Goal: Check status: Check status

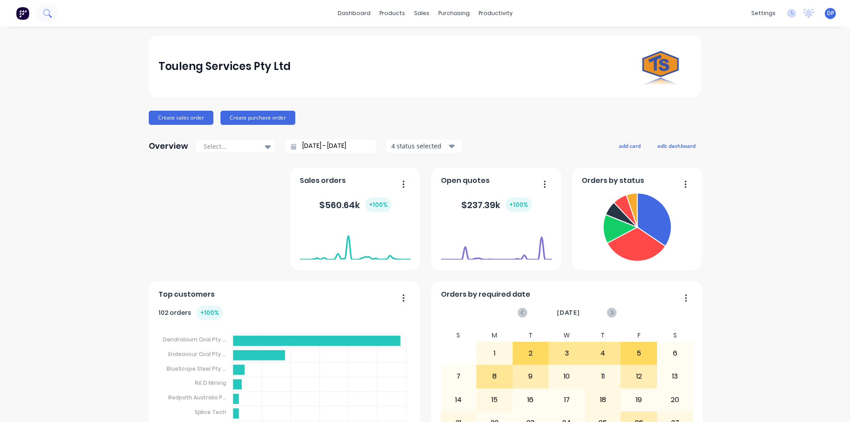
click at [49, 8] on button at bounding box center [47, 13] width 22 height 18
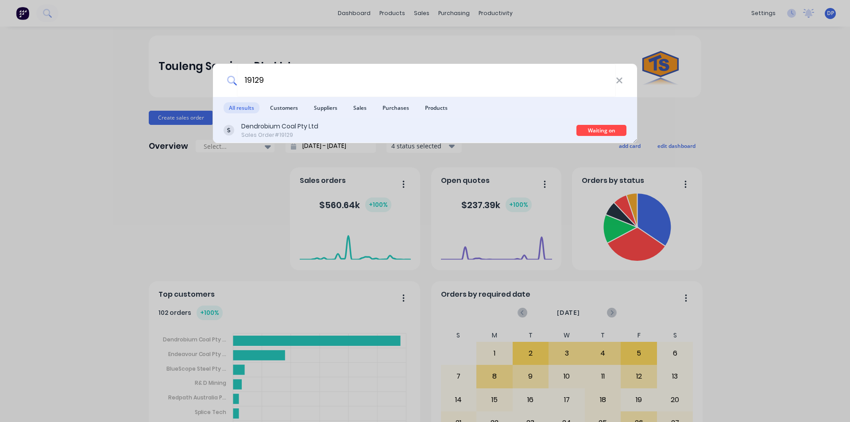
type input "19129"
click at [324, 131] on div "Dendrobium Coal Pty Ltd Sales Order #19129" at bounding box center [400, 130] width 353 height 17
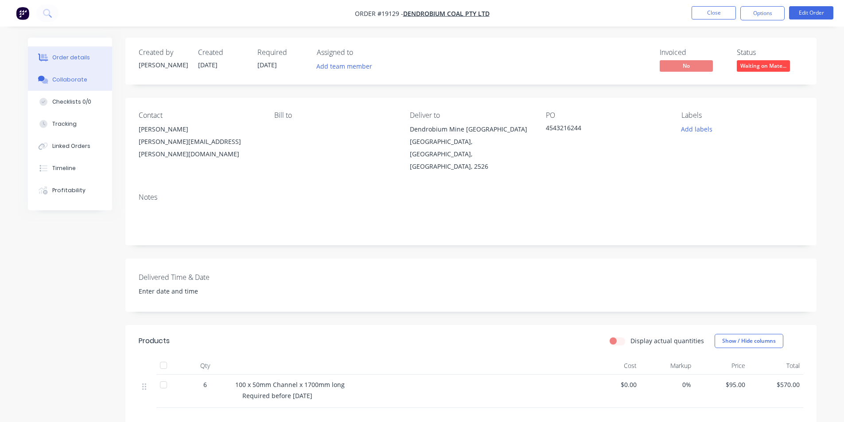
click at [74, 80] on div "Collaborate" at bounding box center [69, 80] width 35 height 8
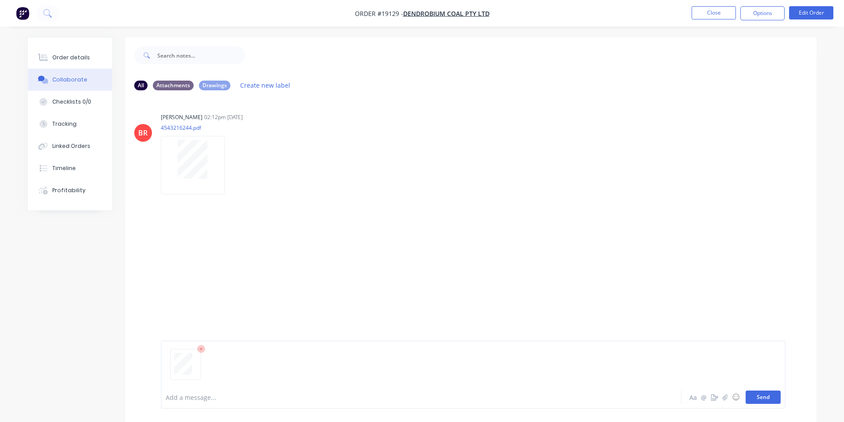
click at [771, 395] on button "Send" at bounding box center [762, 397] width 35 height 13
click at [761, 402] on button "Send" at bounding box center [762, 397] width 35 height 13
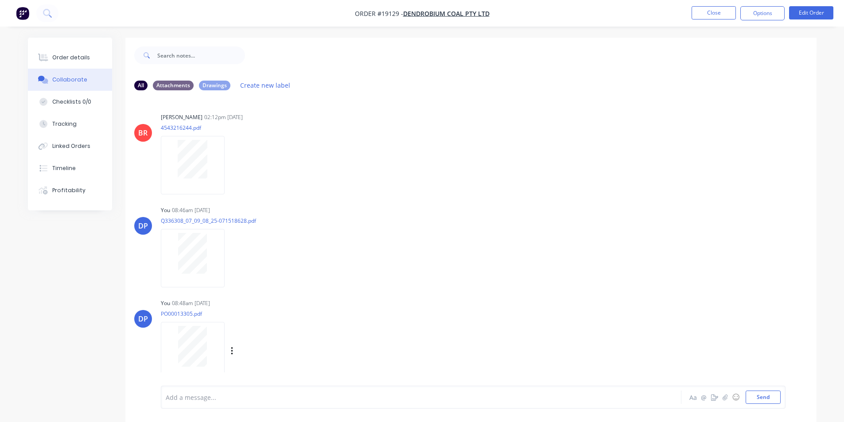
click at [175, 340] on div at bounding box center [193, 346] width 56 height 41
click at [76, 61] on div "Order details" at bounding box center [71, 58] width 38 height 8
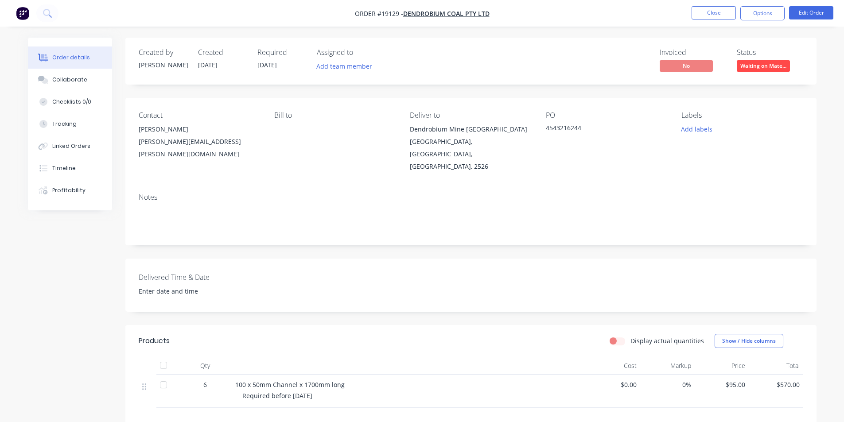
click at [27, 15] on img "button" at bounding box center [22, 13] width 13 height 13
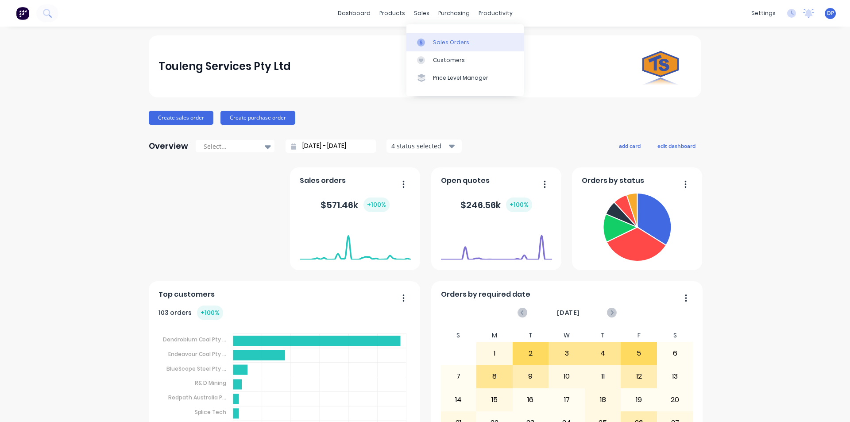
click at [444, 40] on div "Sales Orders" at bounding box center [451, 43] width 36 height 8
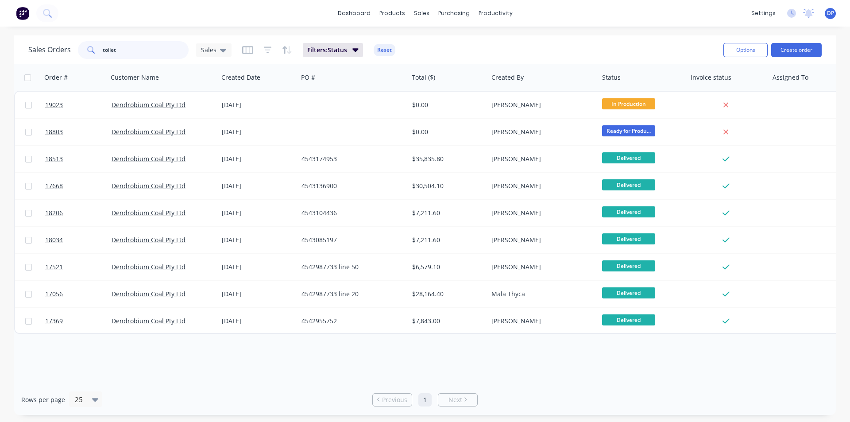
drag, startPoint x: 134, startPoint y: 56, endPoint x: 52, endPoint y: 60, distance: 81.6
click at [52, 60] on div "Sales Orders toilet Sales Filters: Status Reset" at bounding box center [372, 50] width 688 height 22
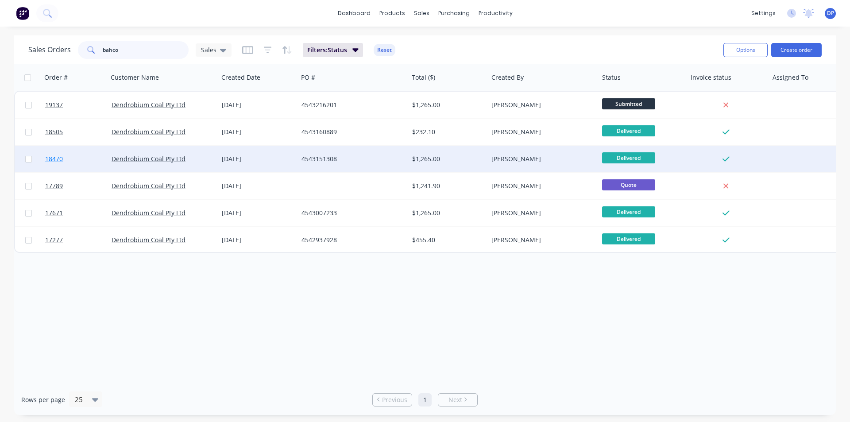
type input "bahco"
click at [59, 157] on span "18470" at bounding box center [54, 159] width 18 height 9
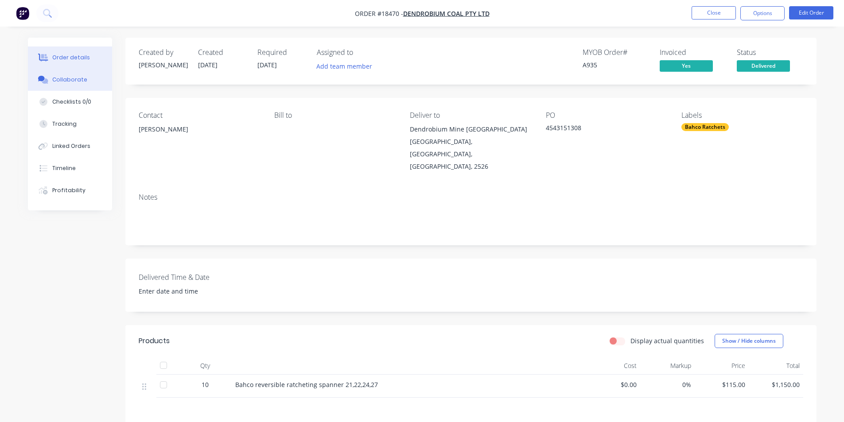
click at [77, 82] on div "Collaborate" at bounding box center [69, 80] width 35 height 8
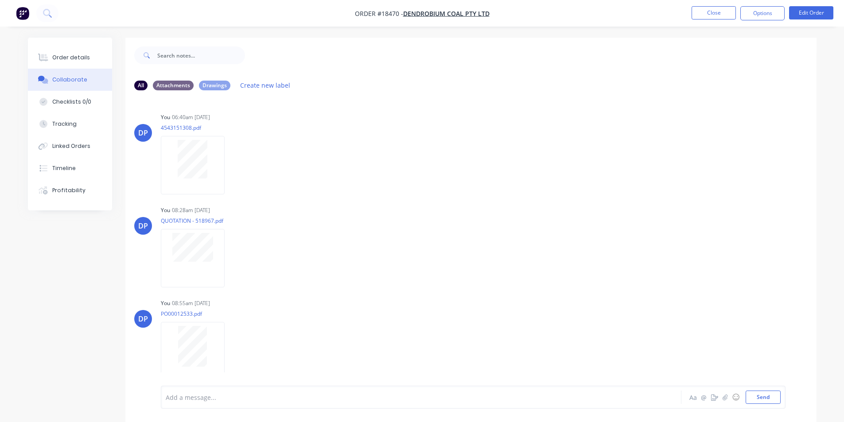
click at [18, 12] on img "button" at bounding box center [22, 13] width 13 height 13
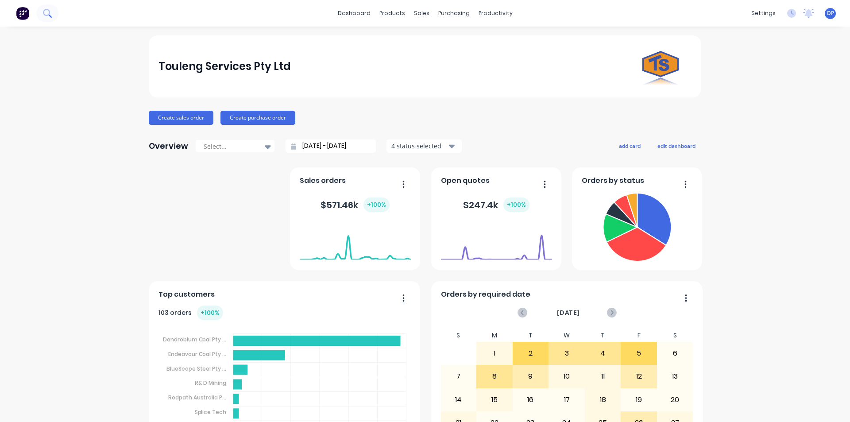
click at [54, 9] on button at bounding box center [47, 13] width 22 height 18
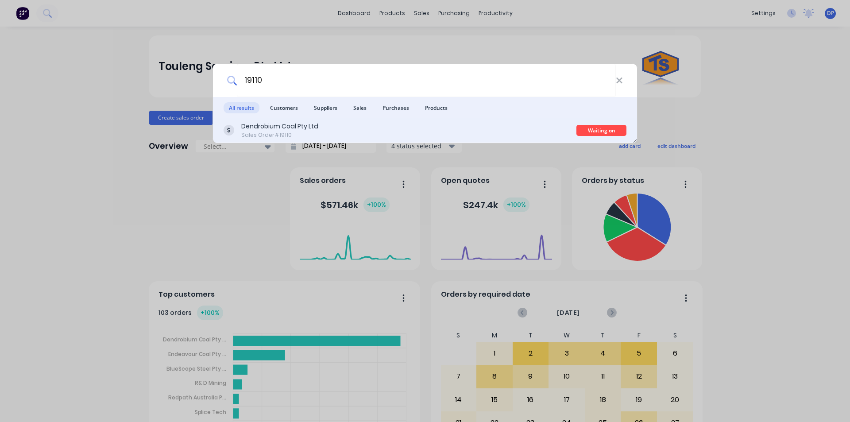
type input "19110"
click at [406, 138] on div "Dendrobium Coal Pty Ltd Sales Order #19110" at bounding box center [400, 130] width 353 height 17
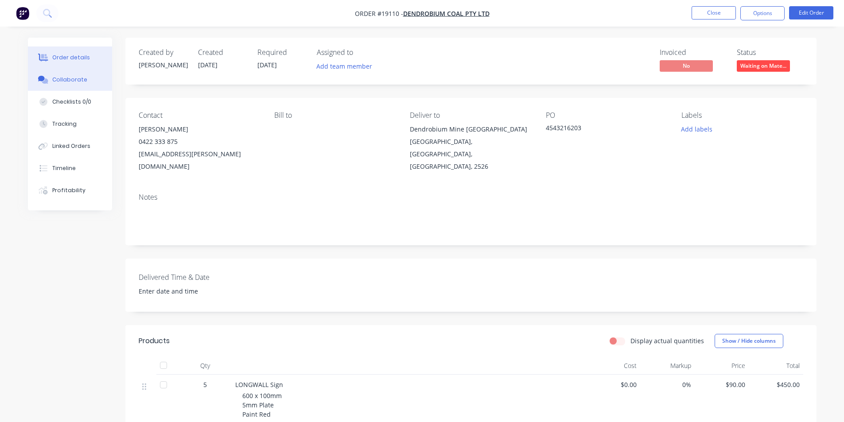
click at [67, 82] on div "Collaborate" at bounding box center [69, 80] width 35 height 8
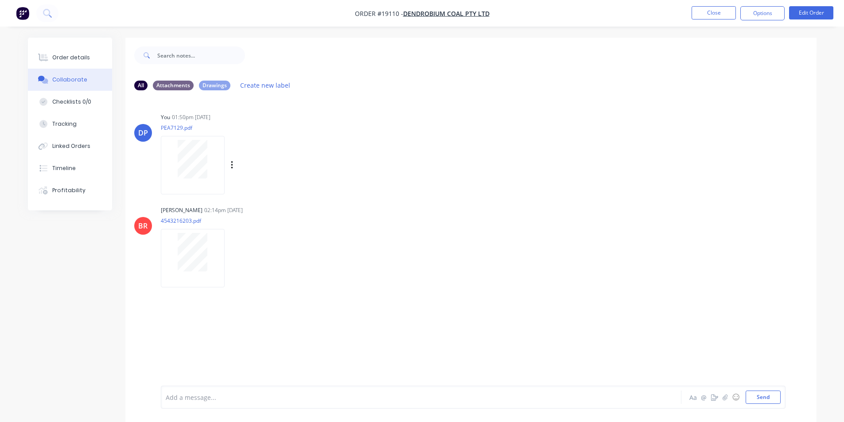
click at [213, 153] on div at bounding box center [193, 159] width 56 height 39
click at [63, 57] on div "Order details" at bounding box center [71, 58] width 38 height 8
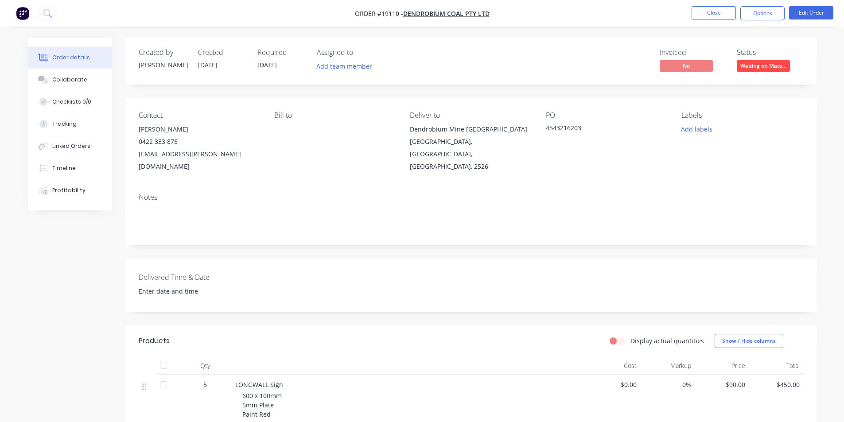
click at [19, 12] on img "button" at bounding box center [22, 13] width 13 height 13
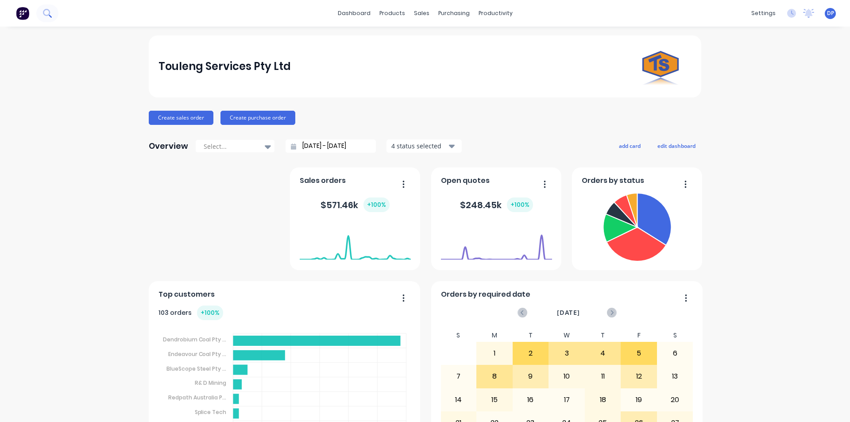
click at [53, 18] on button at bounding box center [47, 13] width 22 height 18
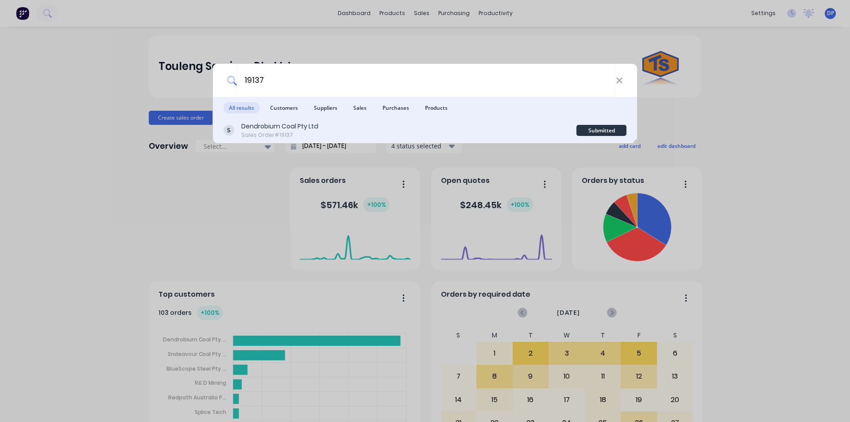
type input "19137"
click at [280, 125] on div "Dendrobium Coal Pty Ltd" at bounding box center [279, 126] width 77 height 9
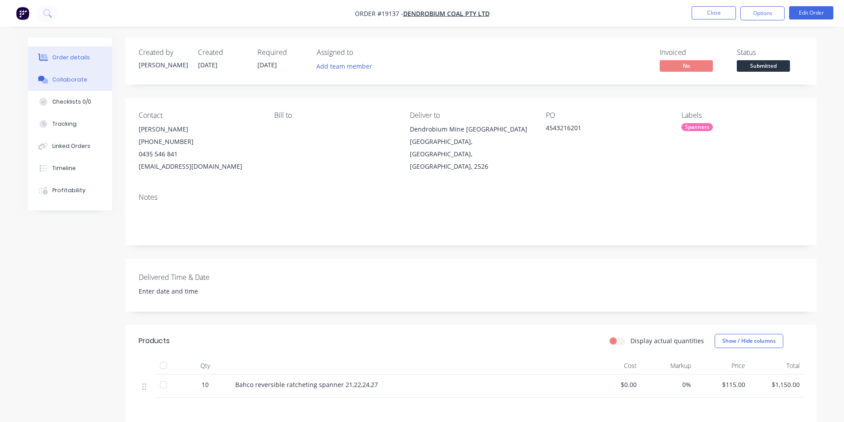
click at [74, 86] on button "Collaborate" at bounding box center [70, 80] width 84 height 22
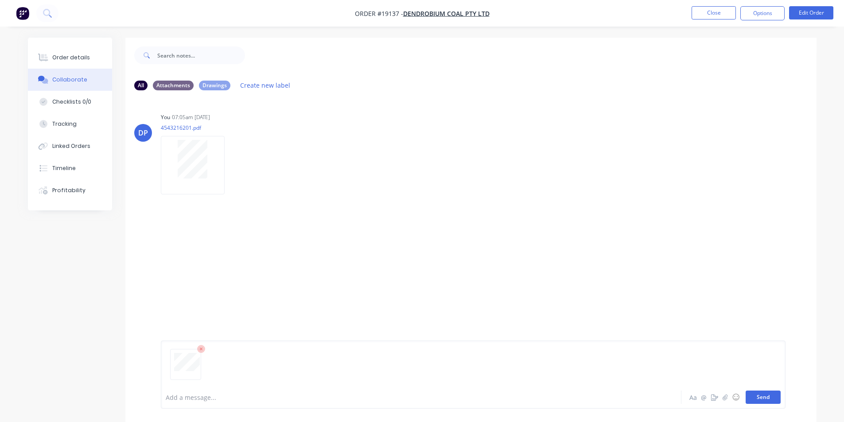
click at [767, 393] on button "Send" at bounding box center [762, 397] width 35 height 13
click at [752, 396] on button "Send" at bounding box center [762, 397] width 35 height 13
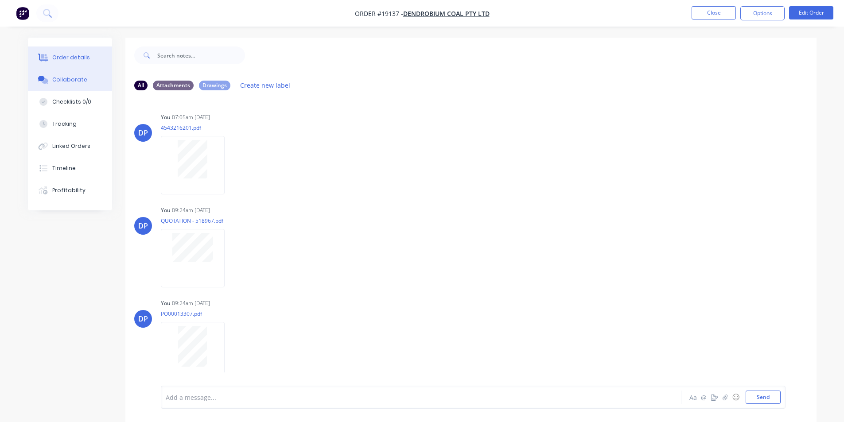
click at [67, 54] on div "Order details" at bounding box center [71, 58] width 38 height 8
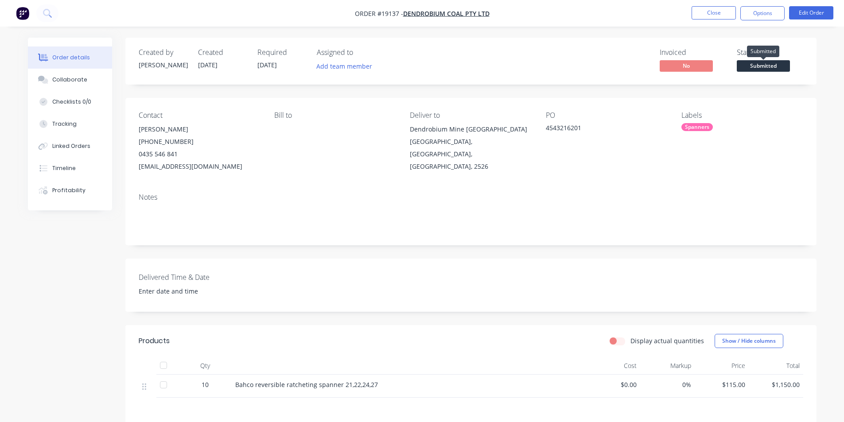
click at [785, 65] on span "Submitted" at bounding box center [762, 65] width 53 height 11
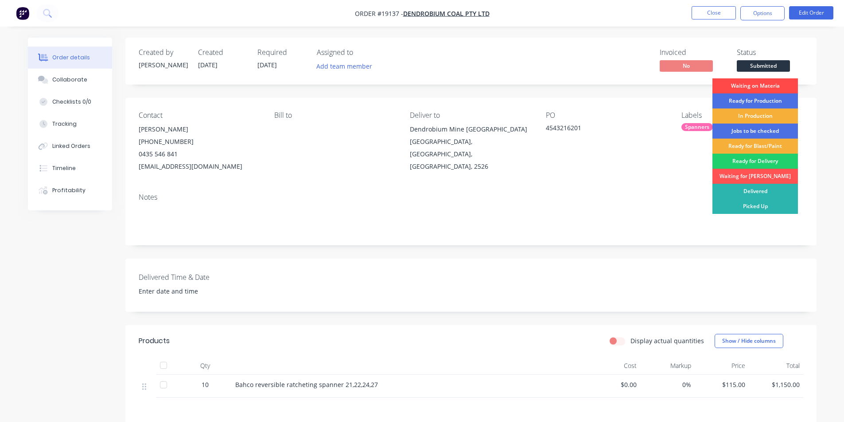
click at [761, 85] on div "Waiting on Materia" at bounding box center [754, 85] width 85 height 15
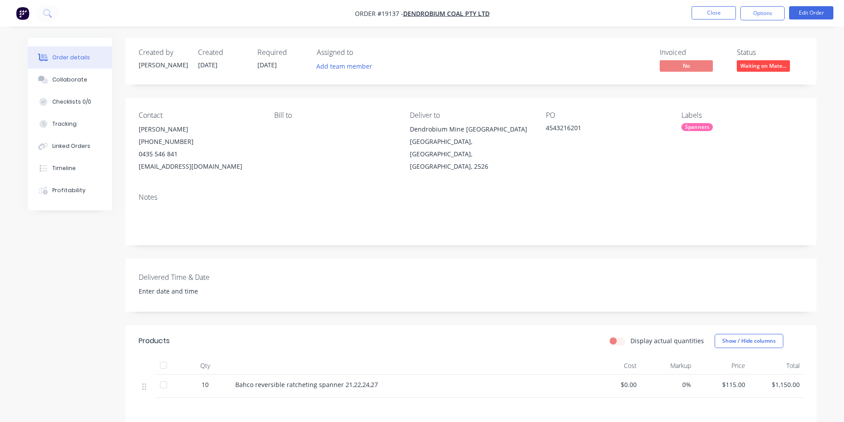
click at [22, 11] on img "button" at bounding box center [22, 13] width 13 height 13
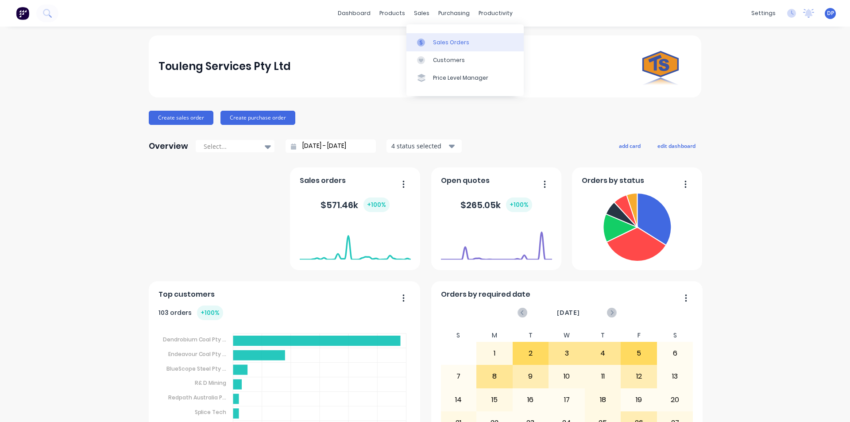
click at [454, 42] on div "Sales Orders" at bounding box center [451, 43] width 36 height 8
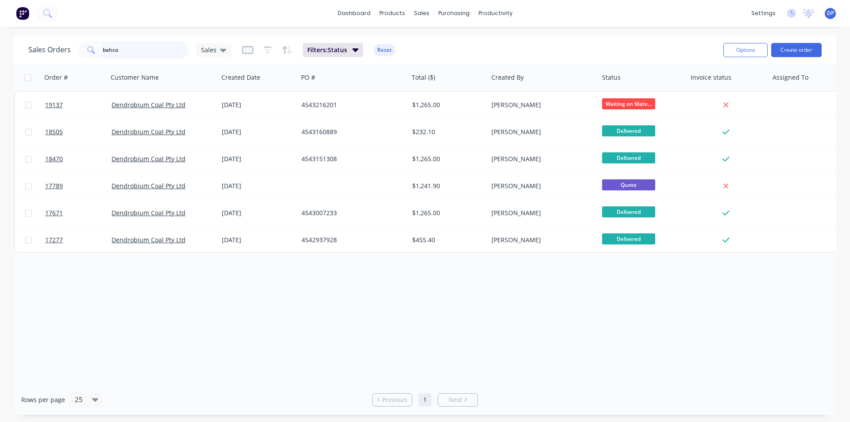
click at [154, 56] on input "bahco" at bounding box center [146, 50] width 86 height 18
type input "b"
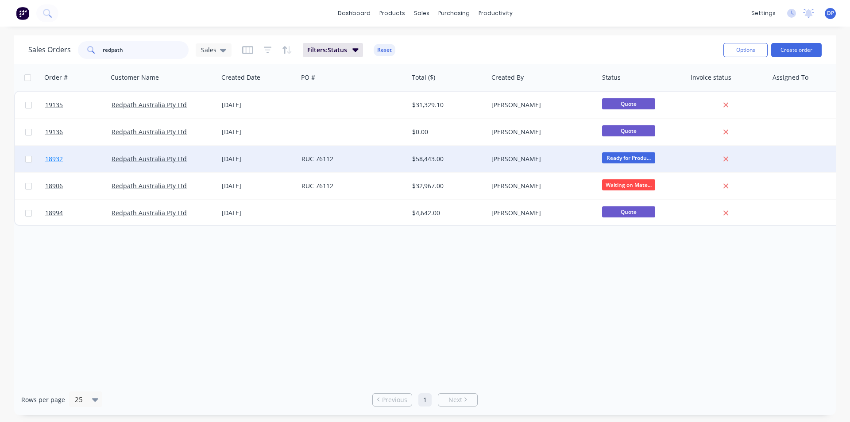
type input "redpath"
click at [48, 159] on span "18932" at bounding box center [54, 159] width 18 height 9
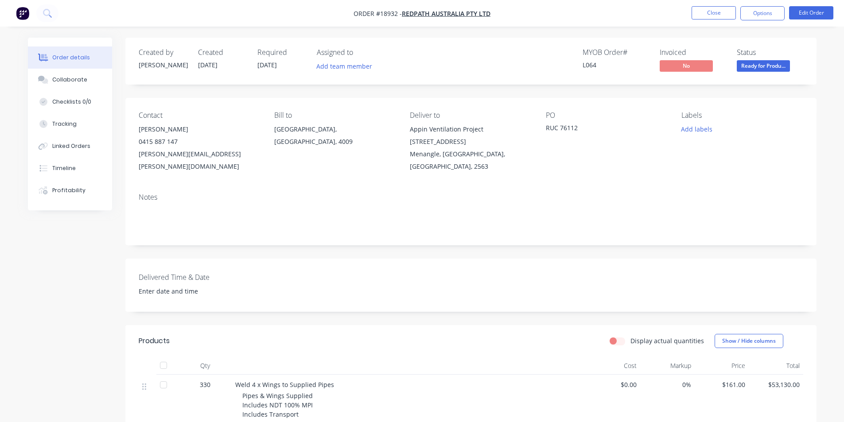
click at [15, 17] on button "button" at bounding box center [22, 13] width 19 height 14
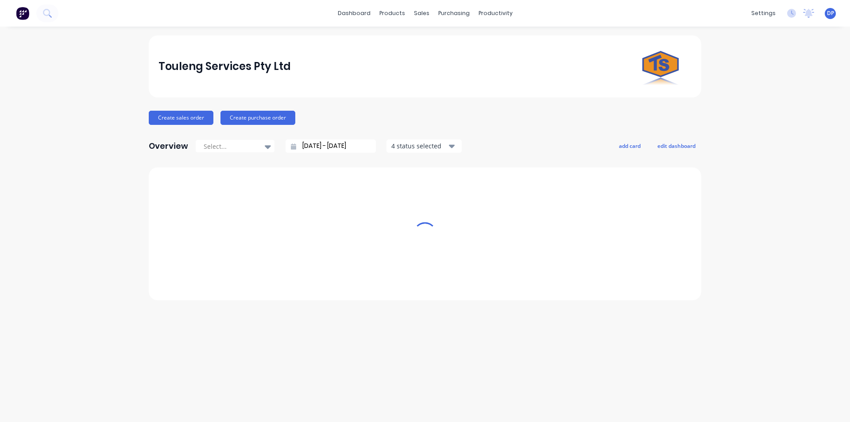
click at [20, 16] on img at bounding box center [22, 13] width 13 height 13
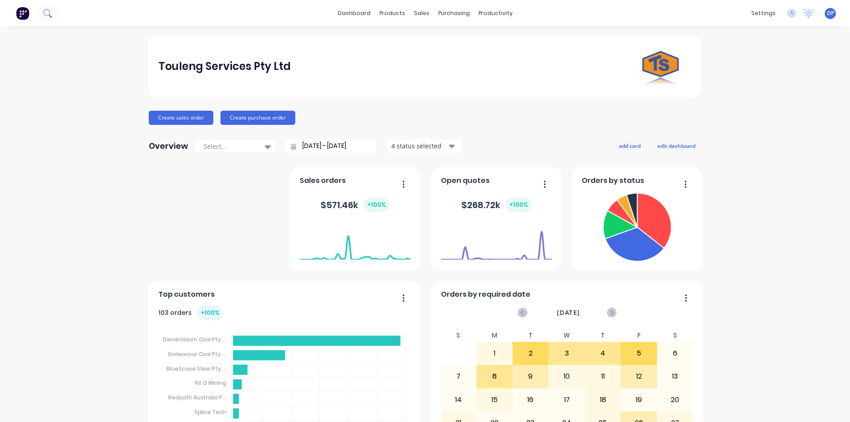
click at [51, 18] on button at bounding box center [47, 13] width 22 height 18
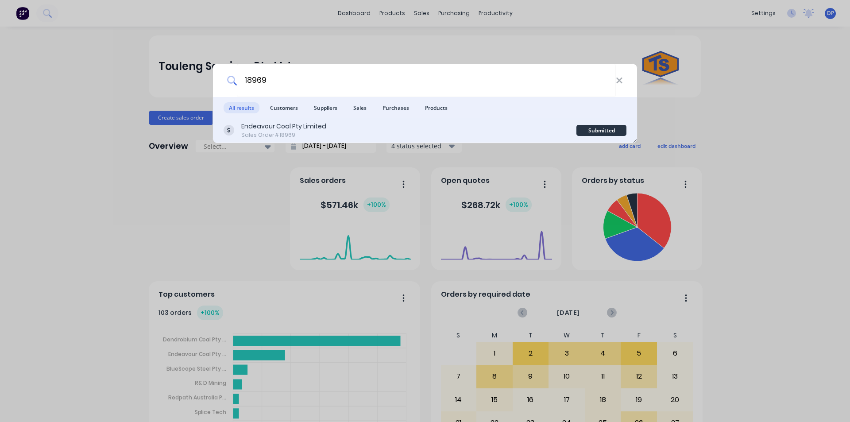
type input "18969"
click at [306, 132] on div "Sales Order #18969" at bounding box center [283, 135] width 85 height 8
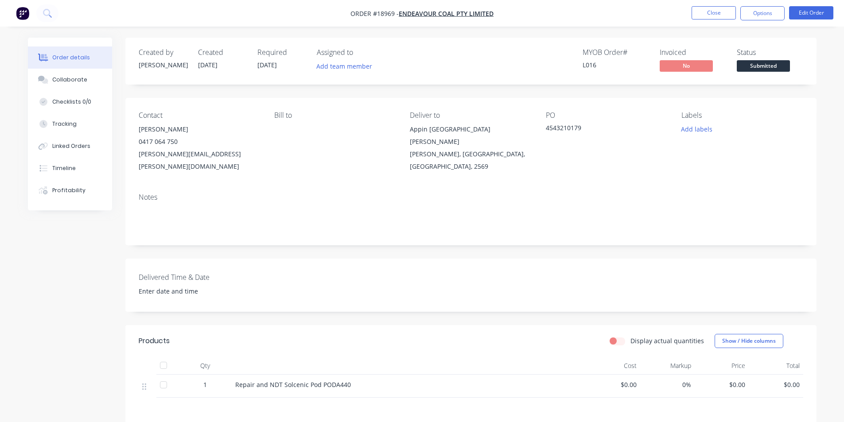
click at [752, 66] on span "Submitted" at bounding box center [762, 65] width 53 height 11
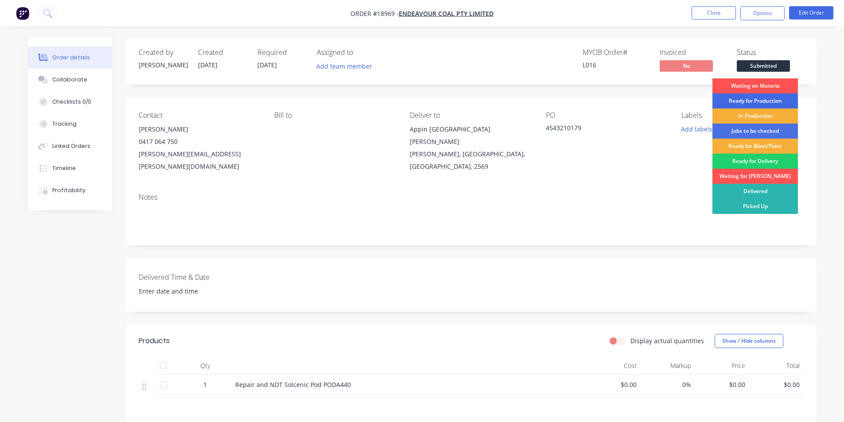
click at [756, 100] on div "Ready for Production" at bounding box center [754, 100] width 85 height 15
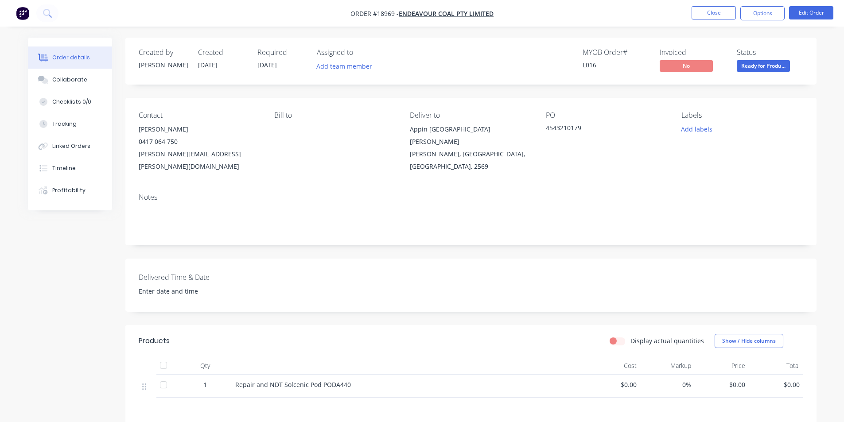
click at [23, 16] on img "button" at bounding box center [22, 13] width 13 height 13
